Goal: Obtain resource: Download file/media

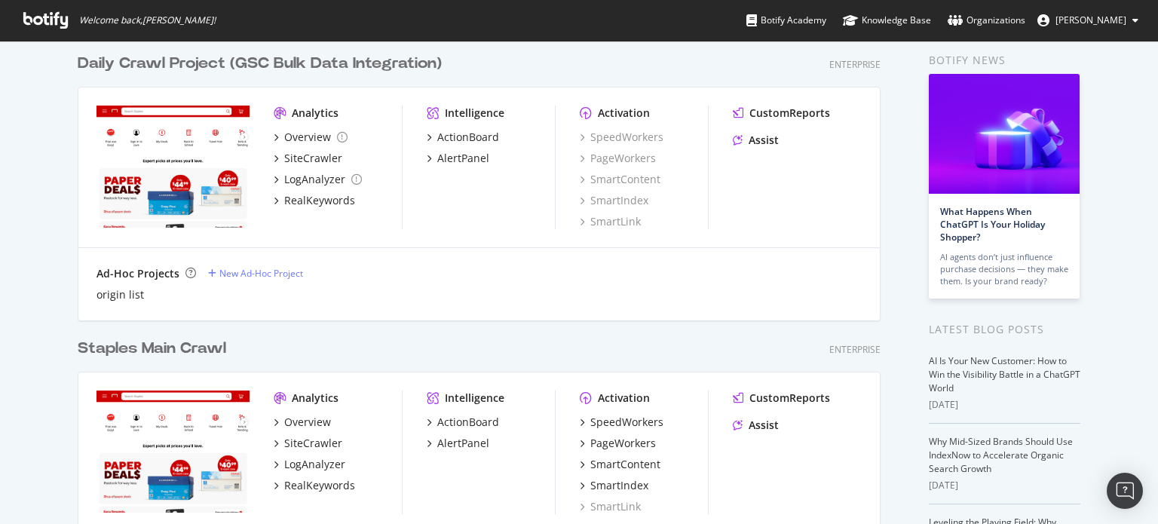
scroll to position [151, 0]
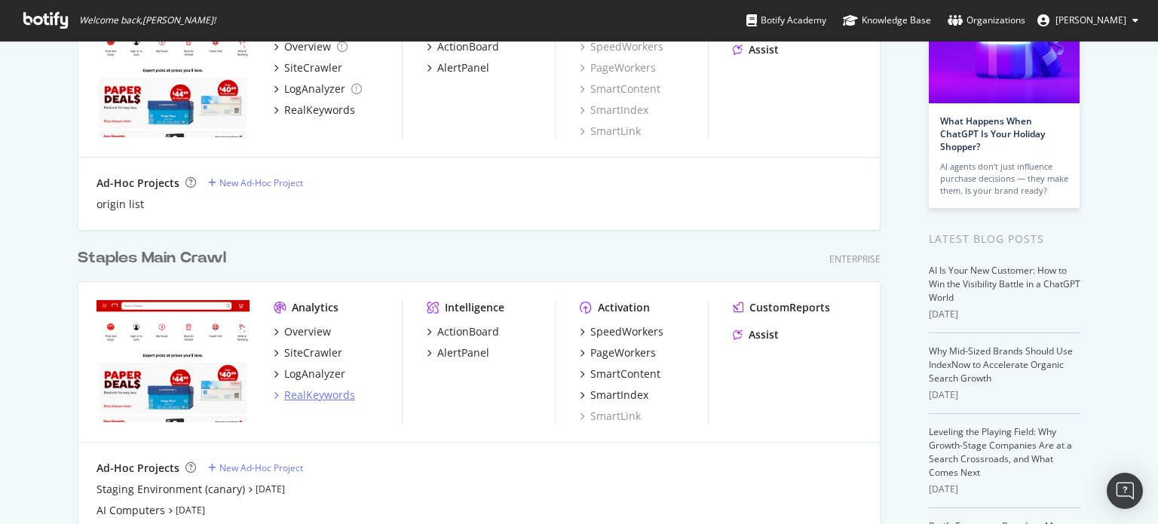
click at [274, 395] on icon "grid" at bounding box center [276, 395] width 5 height 8
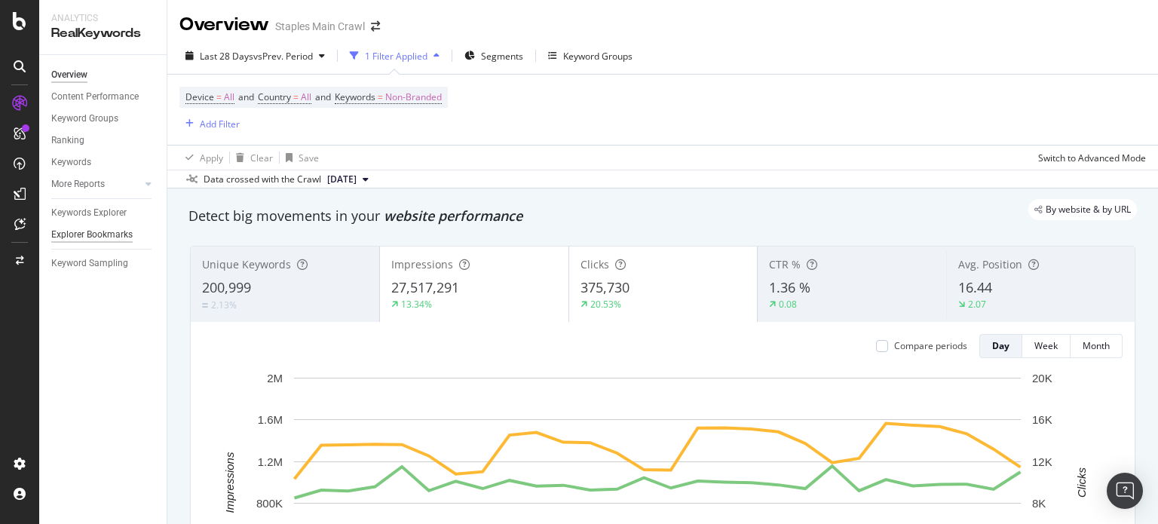
click at [103, 234] on div "Explorer Bookmarks" at bounding box center [91, 235] width 81 height 16
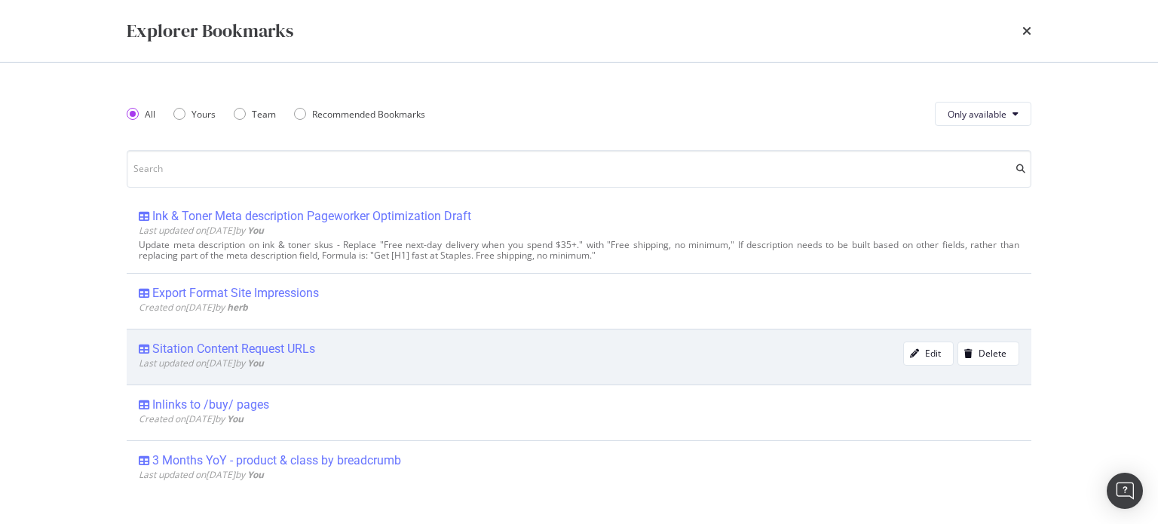
scroll to position [151, 0]
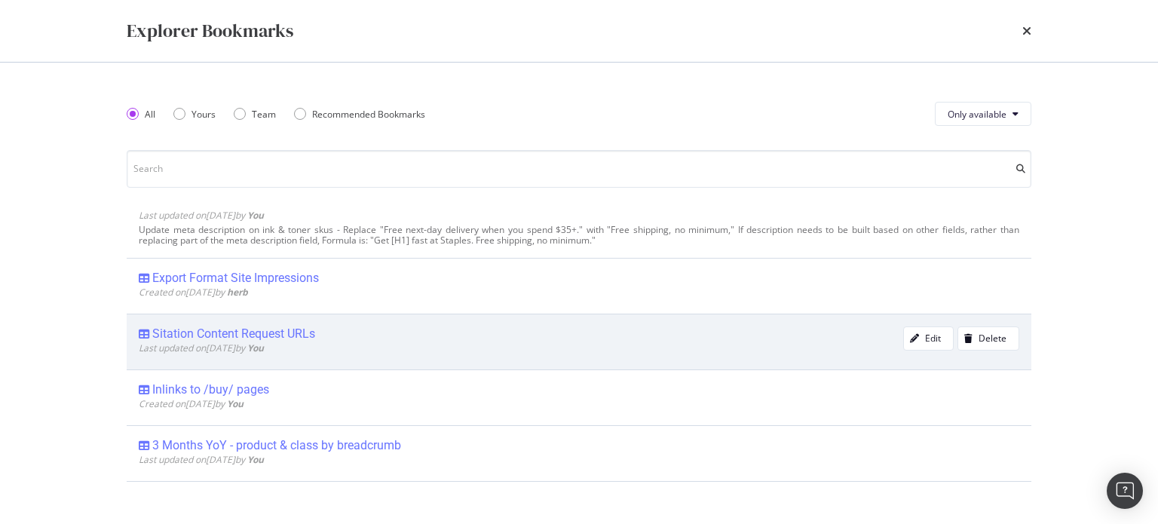
click at [240, 334] on div "Sitation Content Request URLs" at bounding box center [233, 333] width 163 height 15
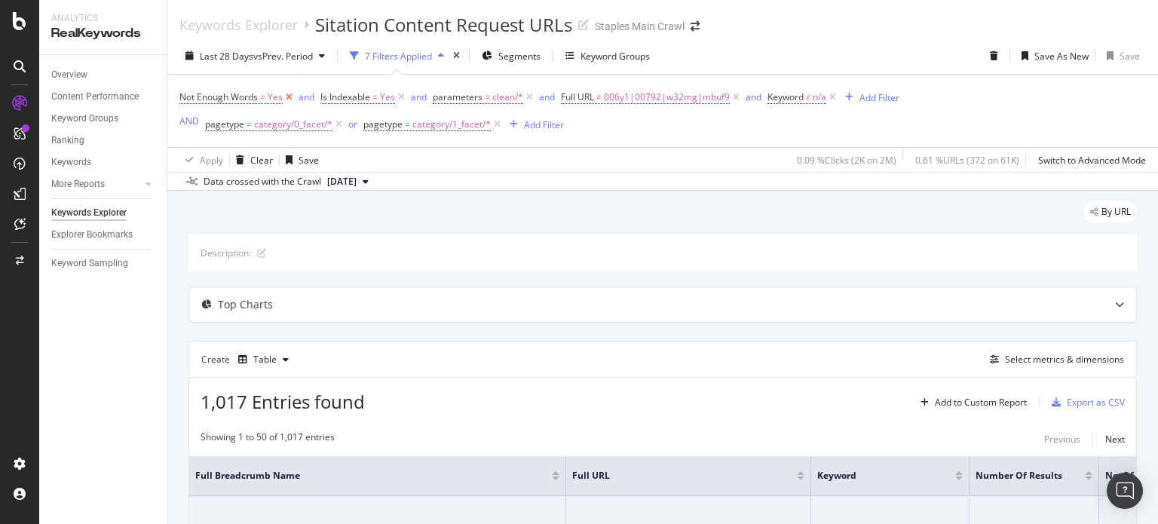
click at [288, 95] on icon at bounding box center [289, 97] width 13 height 15
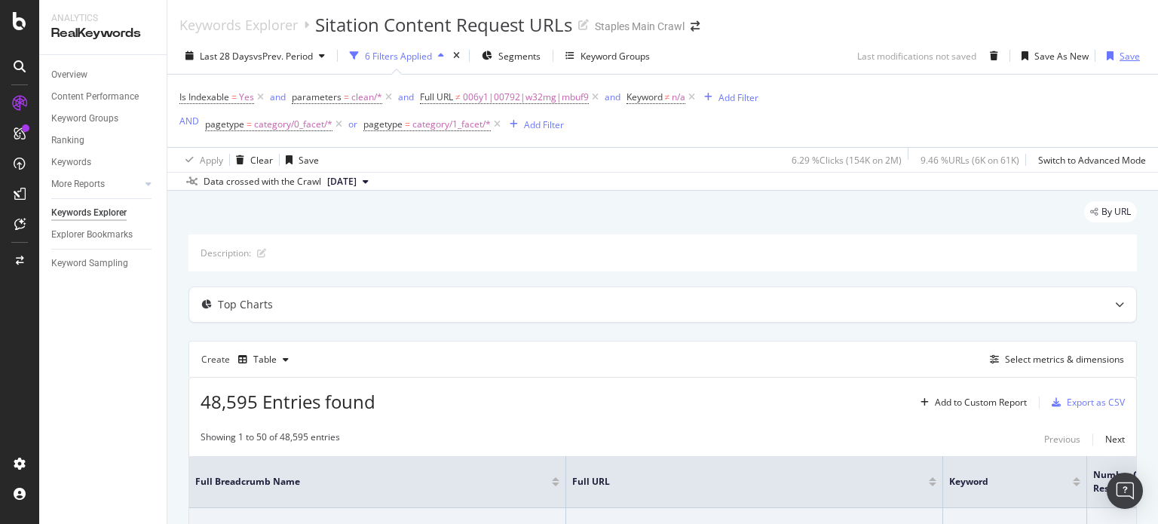
click at [1107, 54] on icon "button" at bounding box center [1110, 55] width 7 height 9
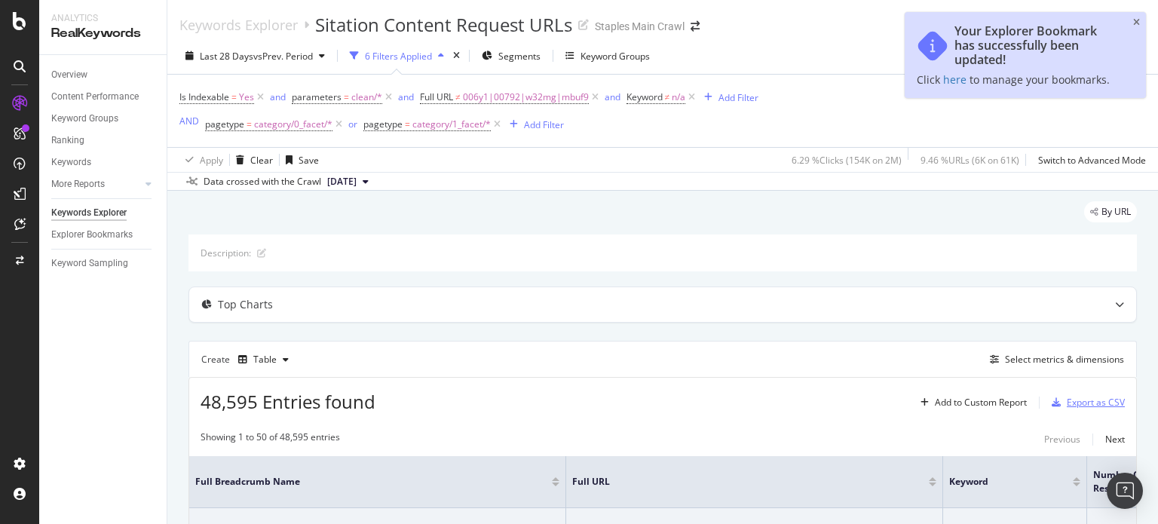
click at [1077, 400] on div "Export as CSV" at bounding box center [1096, 402] width 58 height 13
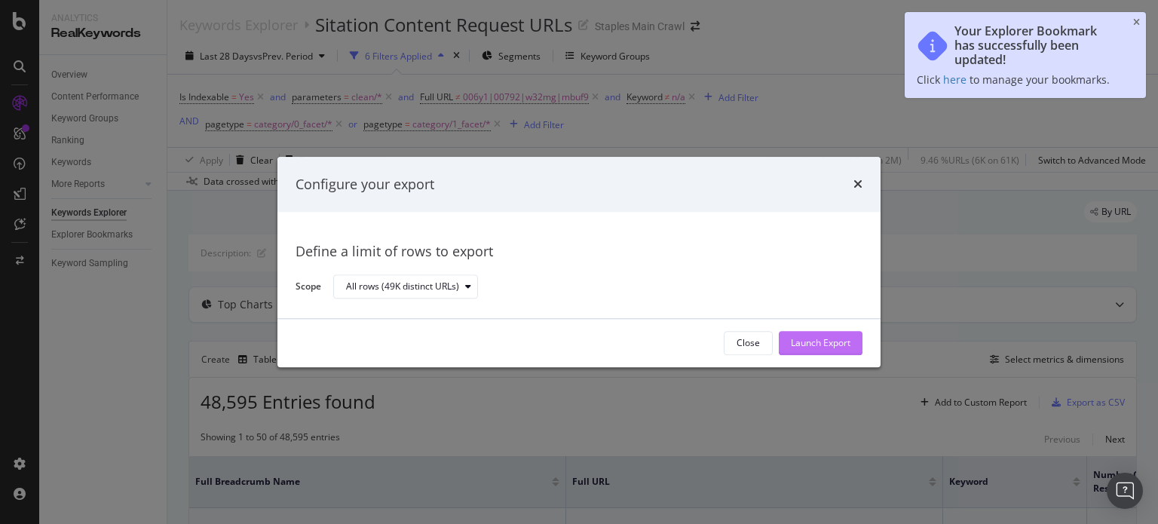
click at [804, 341] on div "Launch Export" at bounding box center [821, 343] width 60 height 13
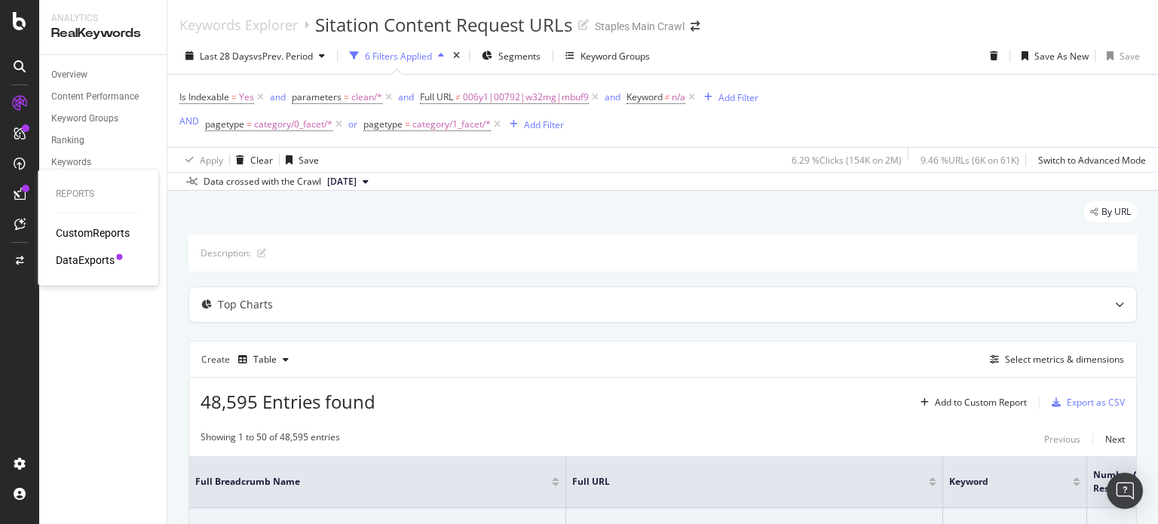
click at [94, 259] on div "DataExports" at bounding box center [85, 260] width 59 height 15
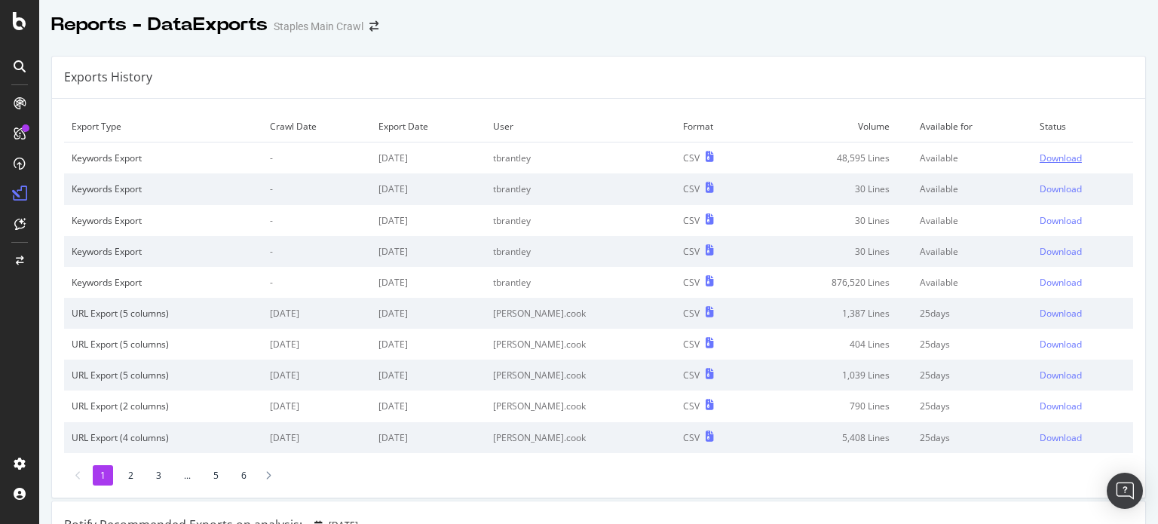
click at [1040, 160] on div "Download" at bounding box center [1061, 158] width 42 height 13
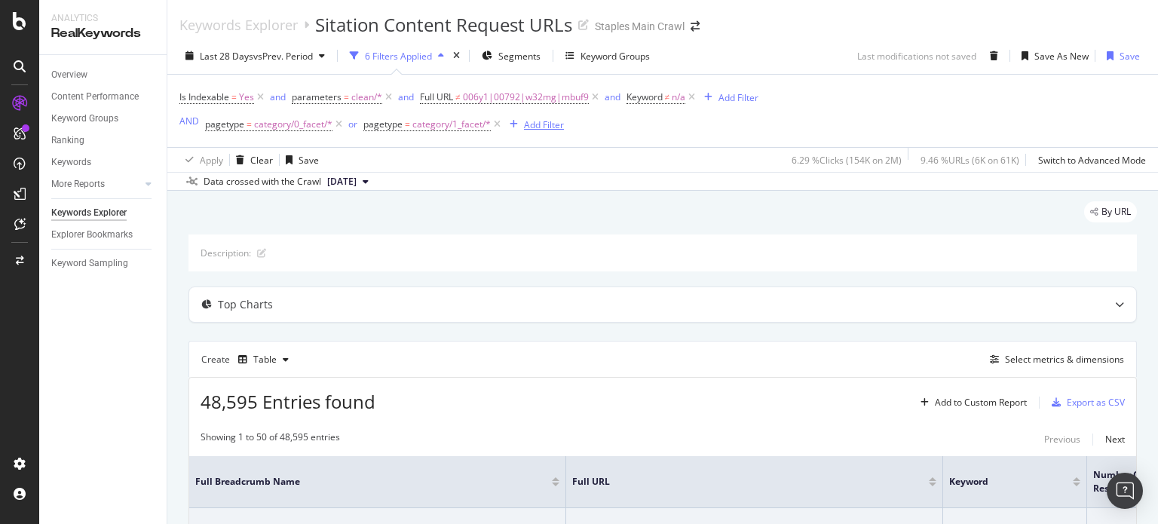
click at [549, 126] on div "Add Filter" at bounding box center [544, 124] width 40 height 13
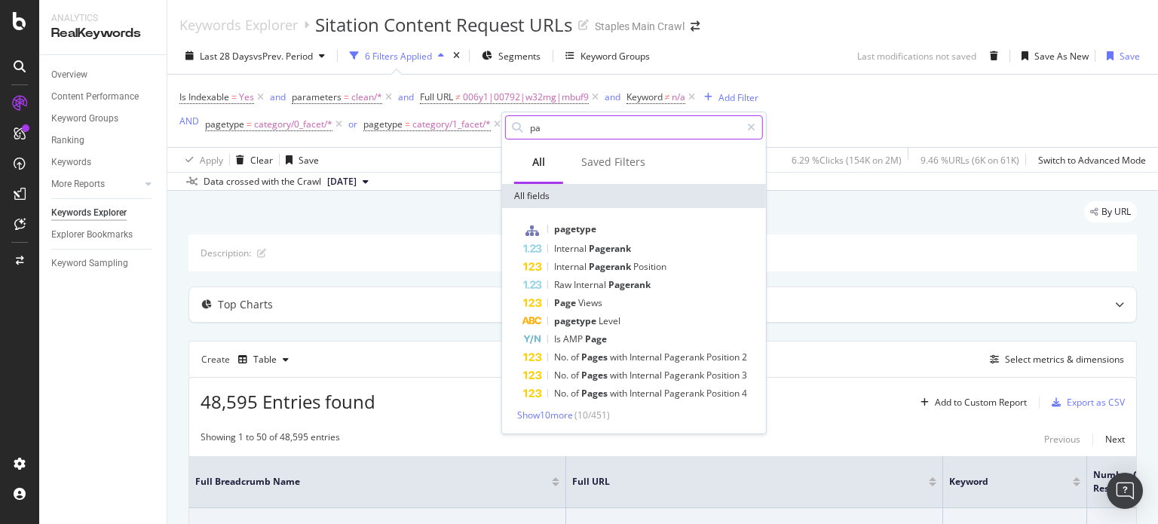
type input "p"
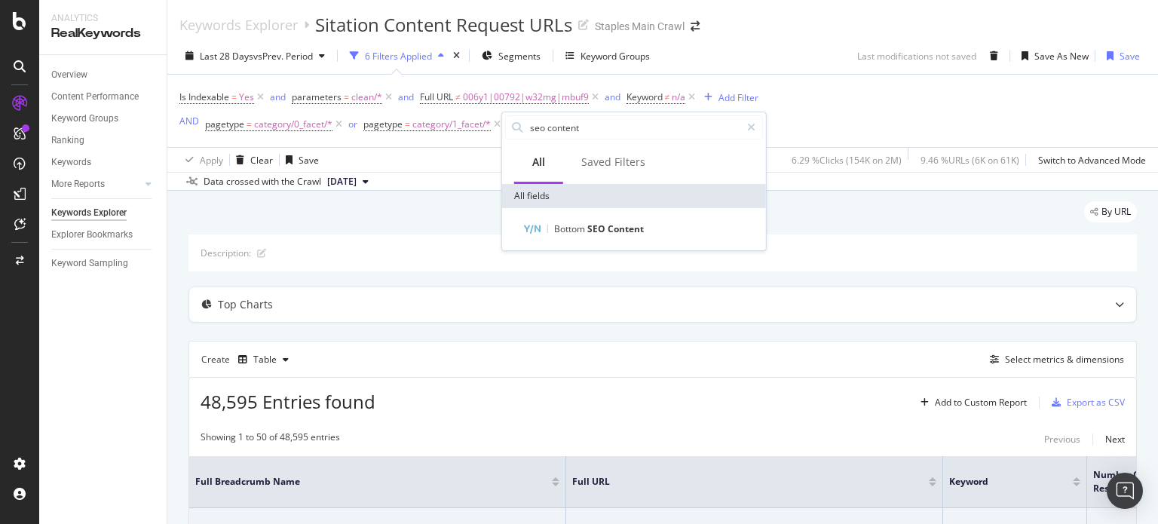
drag, startPoint x: 588, startPoint y: 131, endPoint x: 424, endPoint y: 137, distance: 164.5
click at [424, 137] on body "Analytics RealKeywords Overview Content Performance Keyword Groups Ranking Keyw…" at bounding box center [579, 262] width 1158 height 524
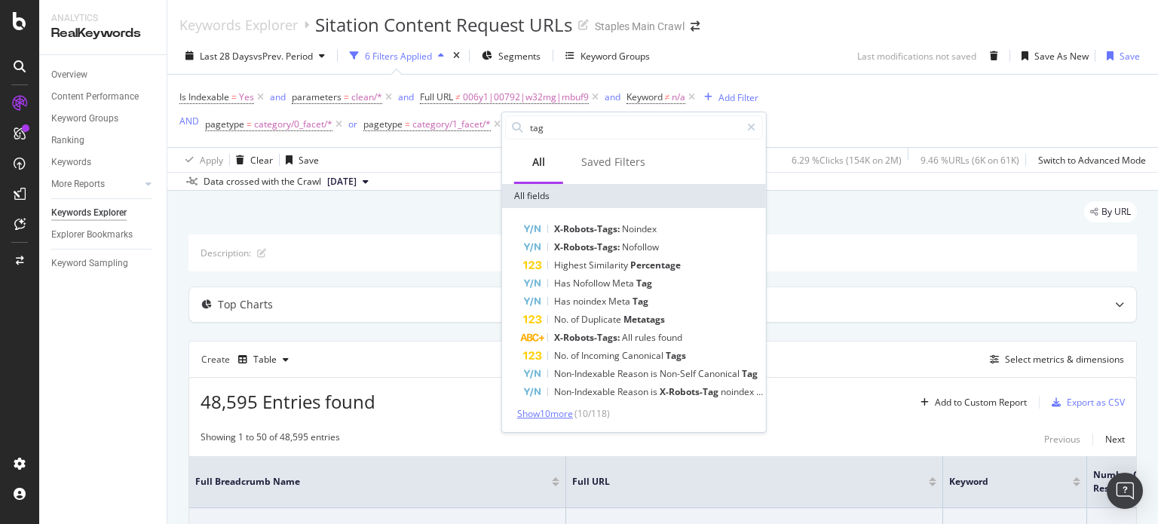
click at [553, 411] on span "Show 10 more" at bounding box center [545, 413] width 56 height 13
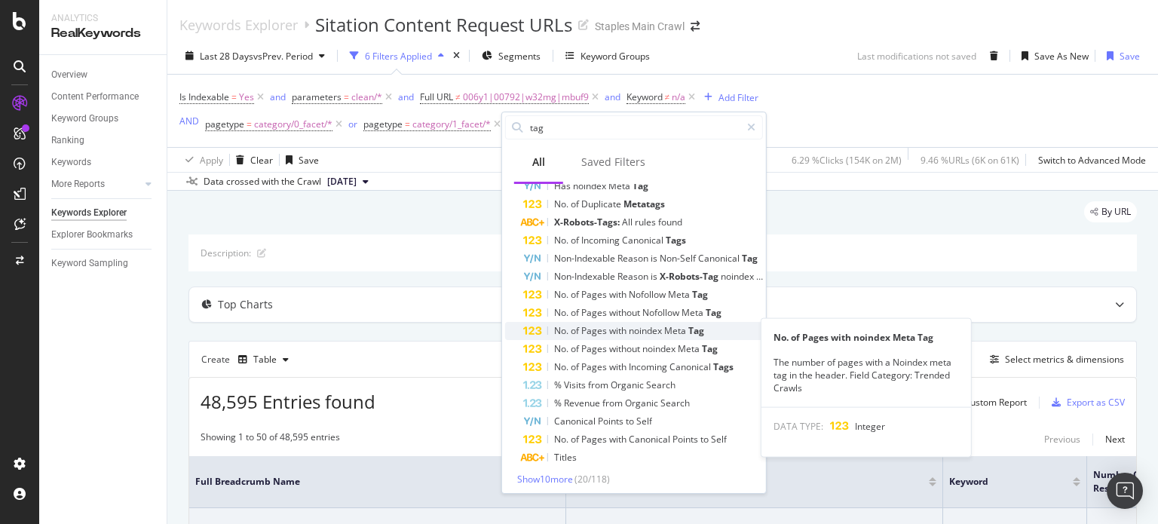
scroll to position [118, 0]
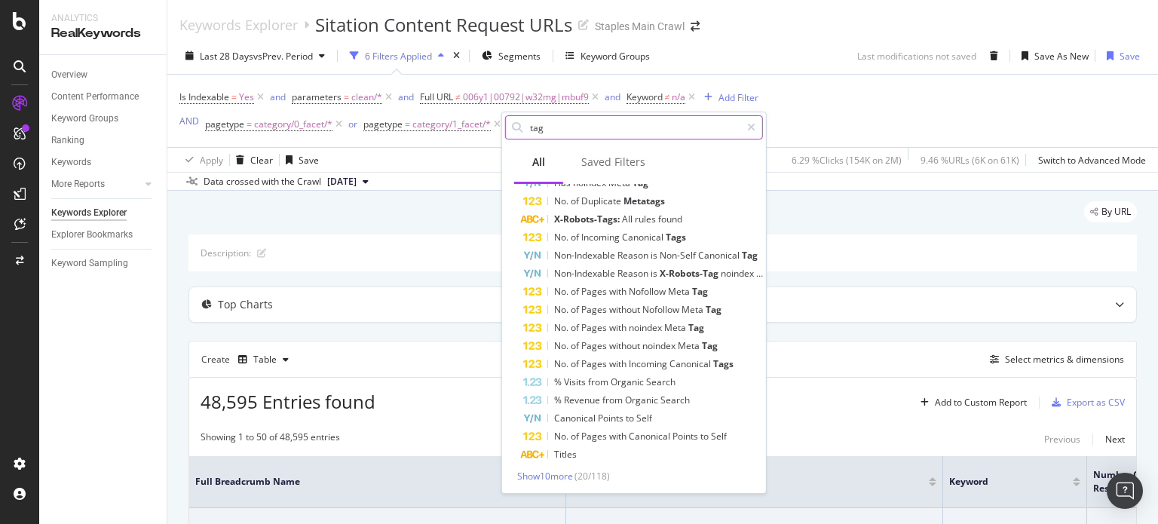
click at [562, 133] on input "tag" at bounding box center [634, 127] width 212 height 23
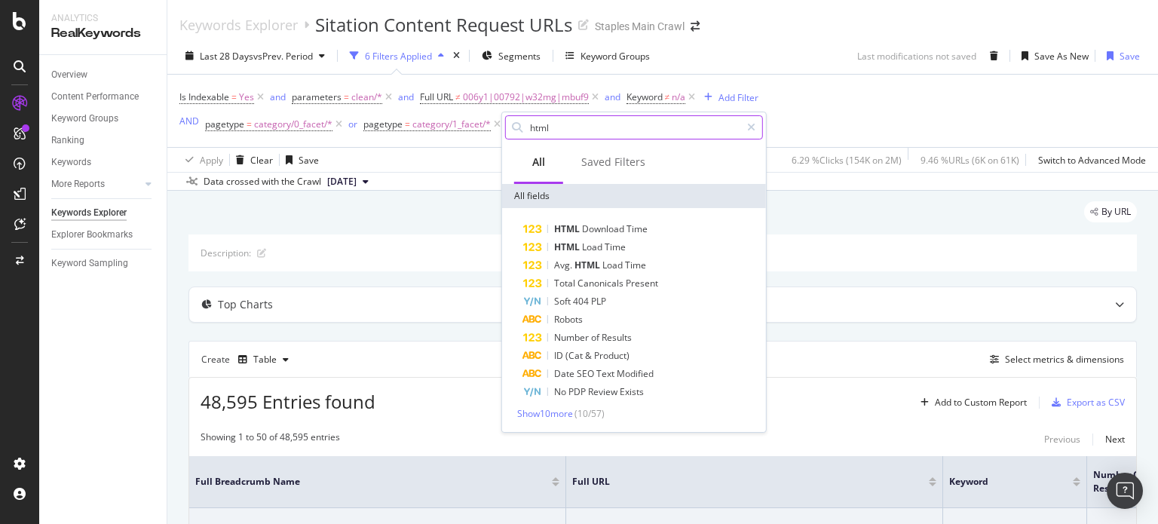
scroll to position [0, 0]
type input "html"
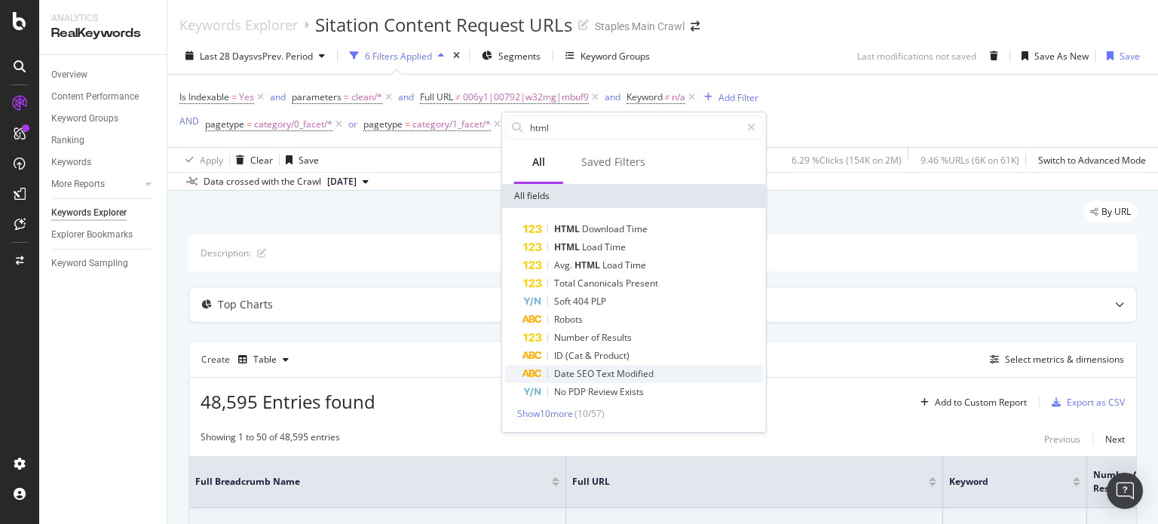
click at [620, 373] on span "Modified" at bounding box center [635, 373] width 37 height 13
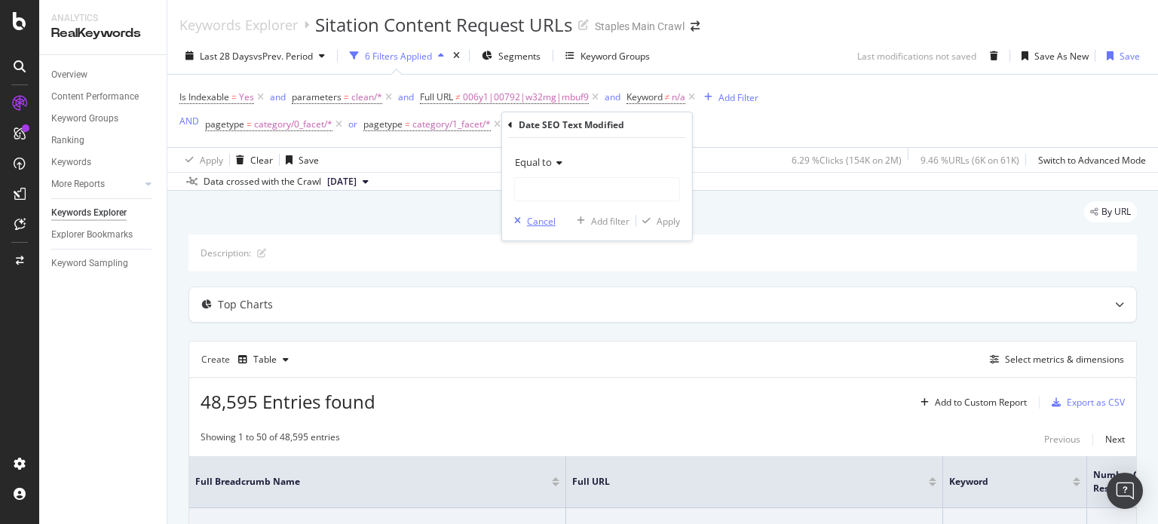
click at [538, 222] on div "Cancel" at bounding box center [541, 221] width 29 height 13
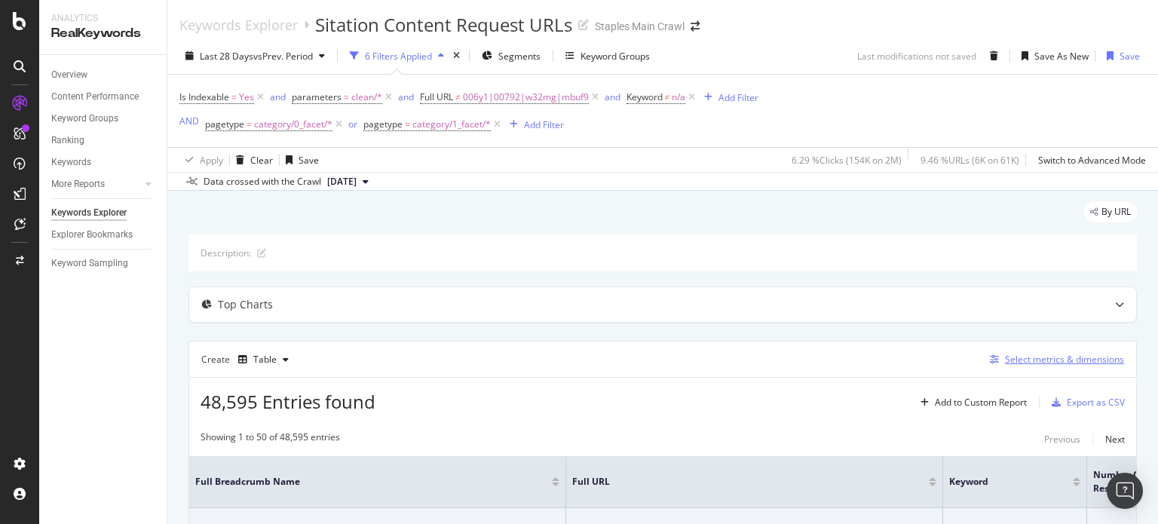
click at [1019, 361] on div "Select metrics & dimensions" at bounding box center [1064, 359] width 119 height 13
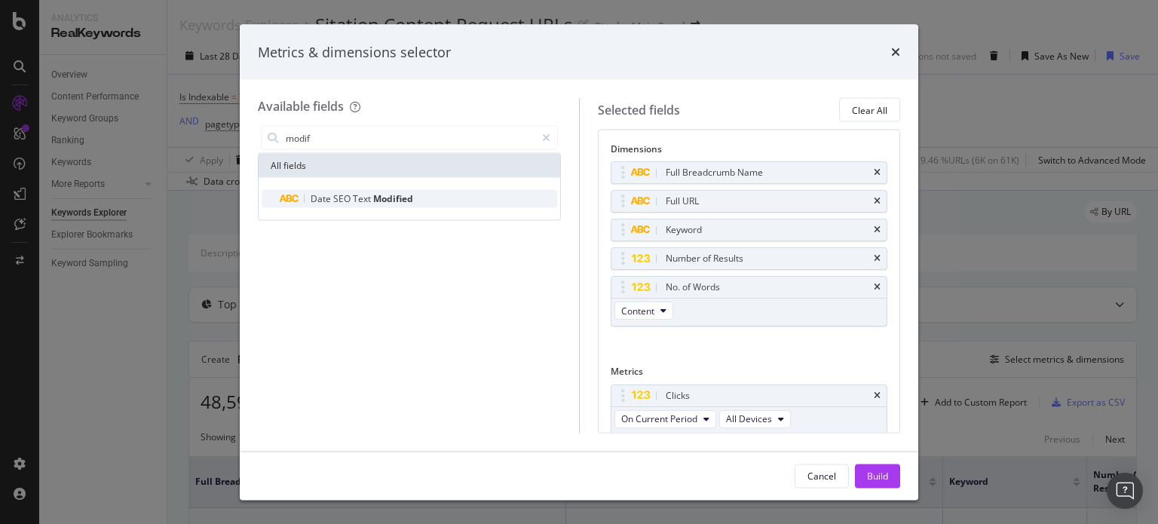
type input "modif"
click at [356, 202] on span "Text" at bounding box center [363, 198] width 20 height 13
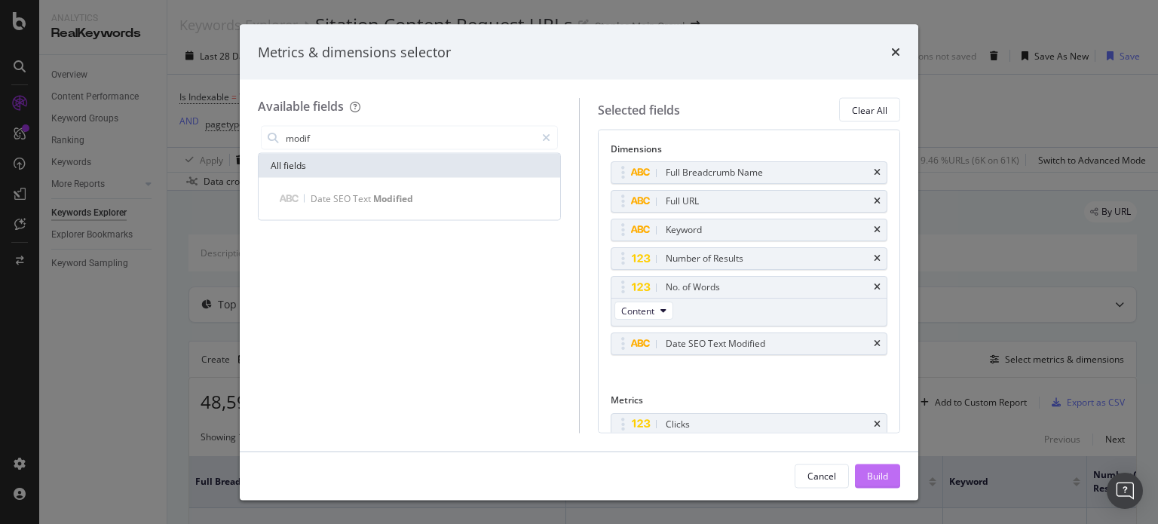
click at [871, 472] on div "Build" at bounding box center [877, 475] width 21 height 13
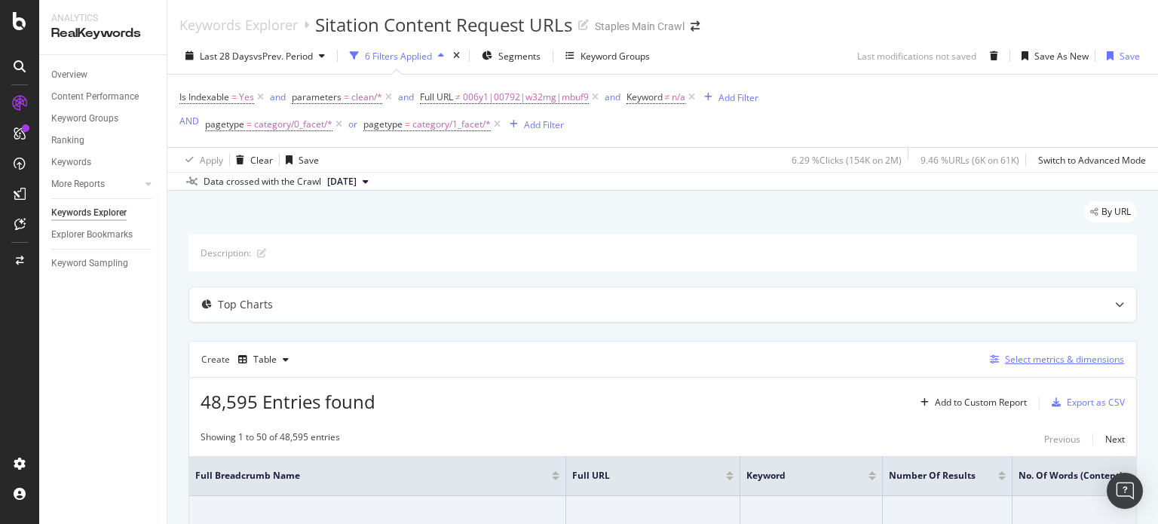
click at [1021, 358] on div "Select metrics & dimensions" at bounding box center [1064, 359] width 119 height 13
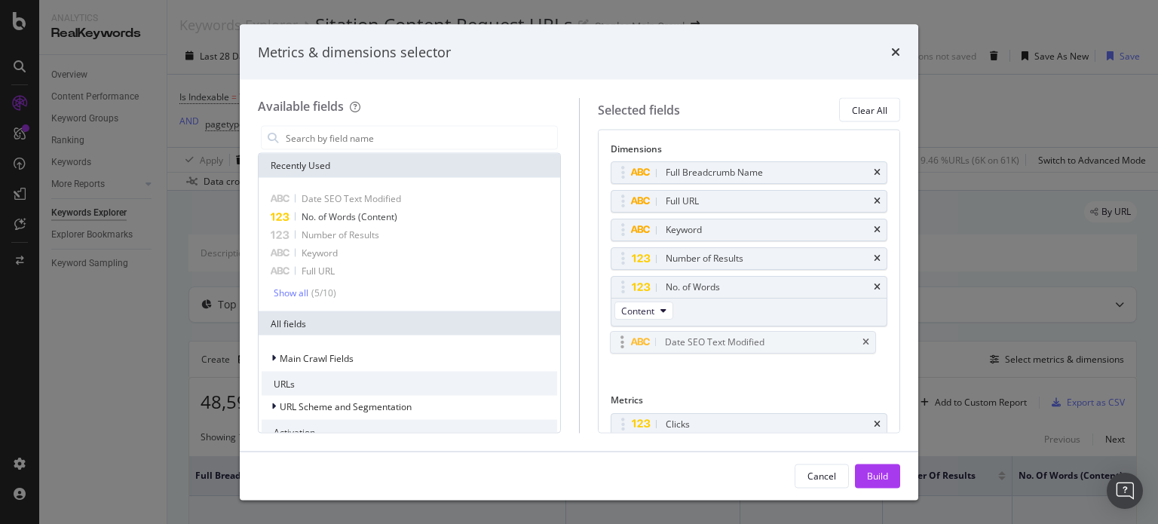
click at [621, 350] on body "Analytics RealKeywords Overview Content Performance Keyword Groups Ranking Keyw…" at bounding box center [579, 262] width 1158 height 524
click at [884, 472] on div "Build" at bounding box center [877, 475] width 21 height 13
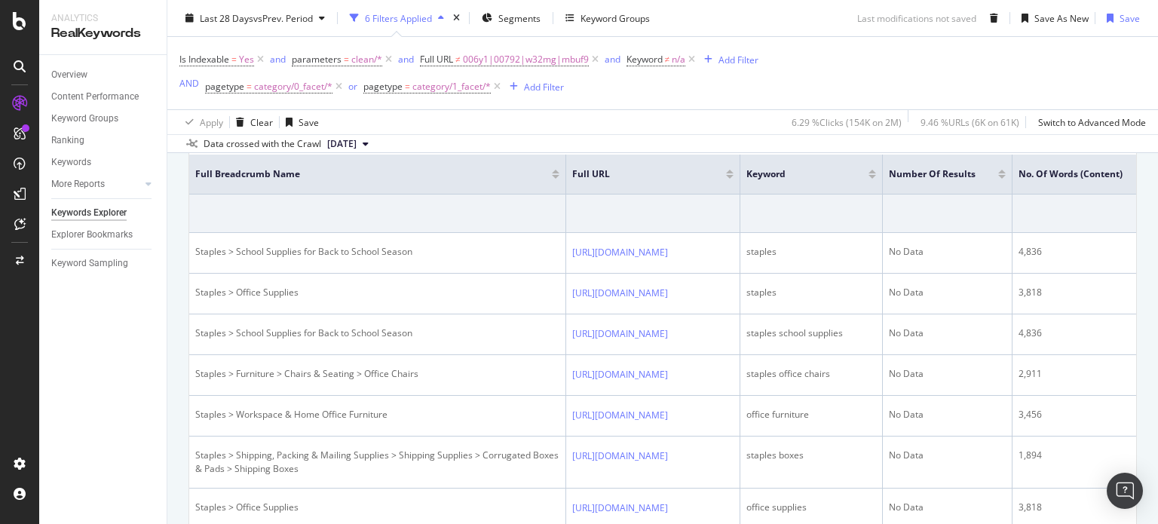
scroll to position [75, 0]
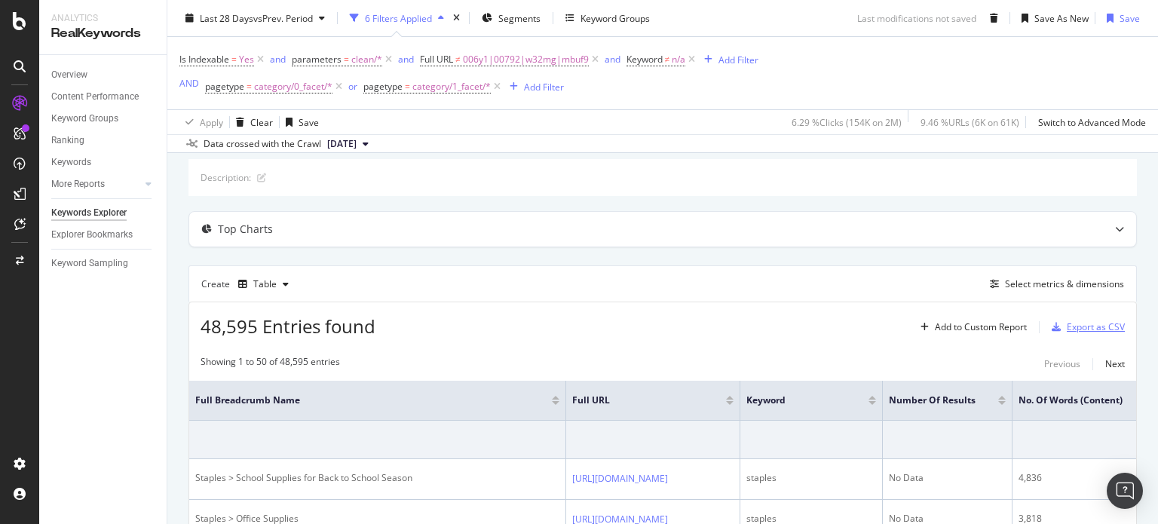
click at [1101, 322] on div "Export as CSV" at bounding box center [1096, 326] width 58 height 13
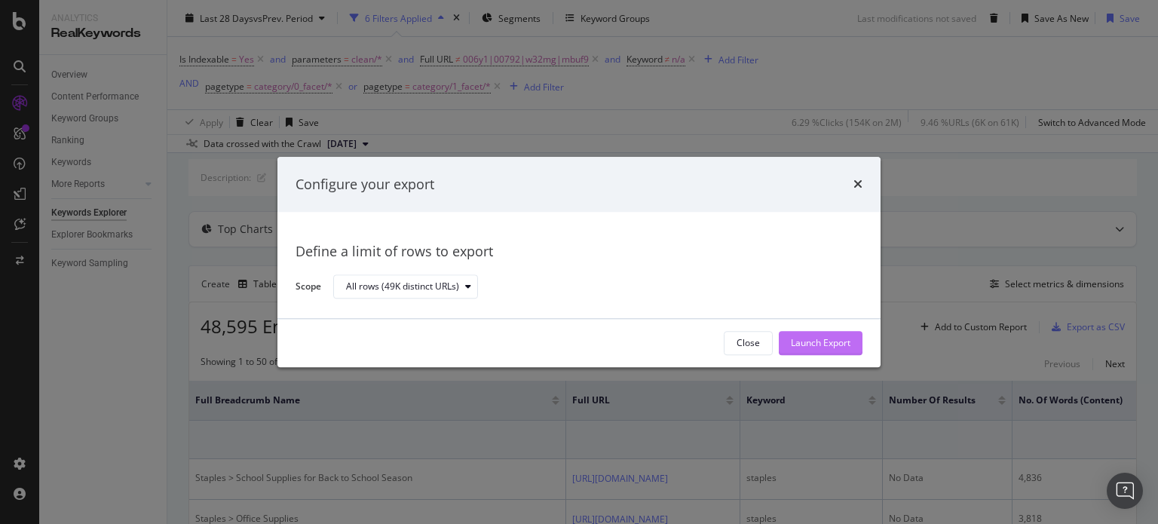
click at [817, 338] on div "Launch Export" at bounding box center [821, 343] width 60 height 13
